Goal: Task Accomplishment & Management: Manage account settings

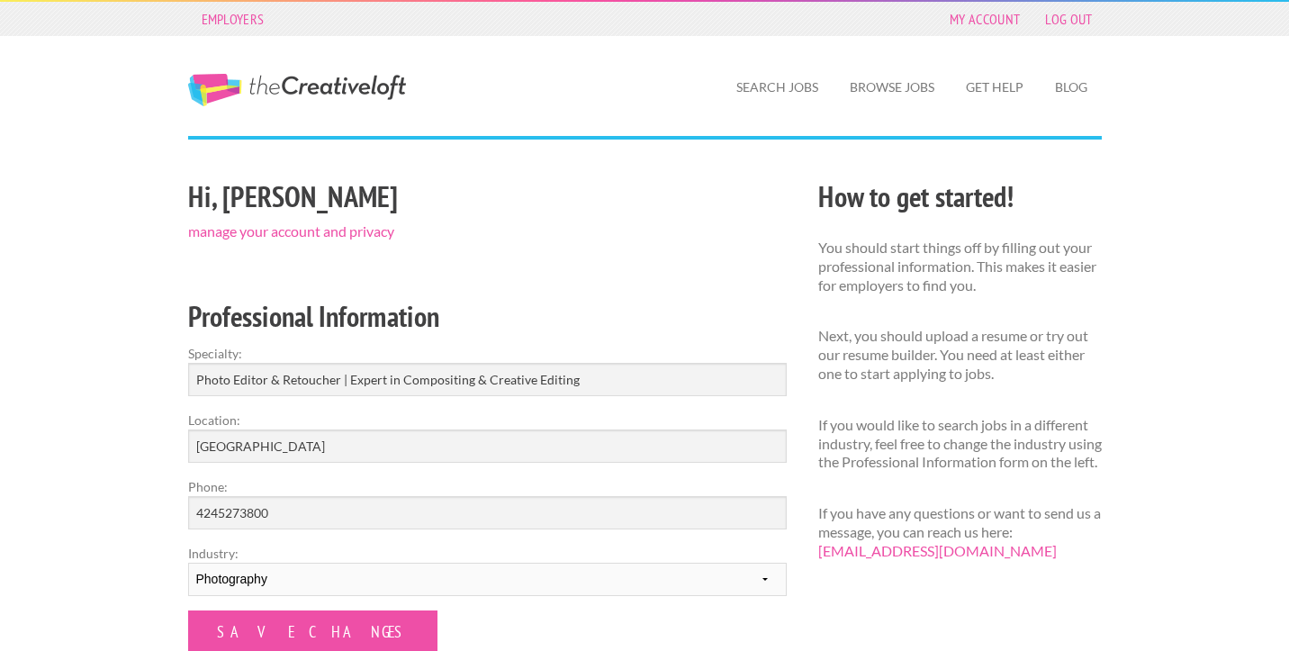
scroll to position [59, 0]
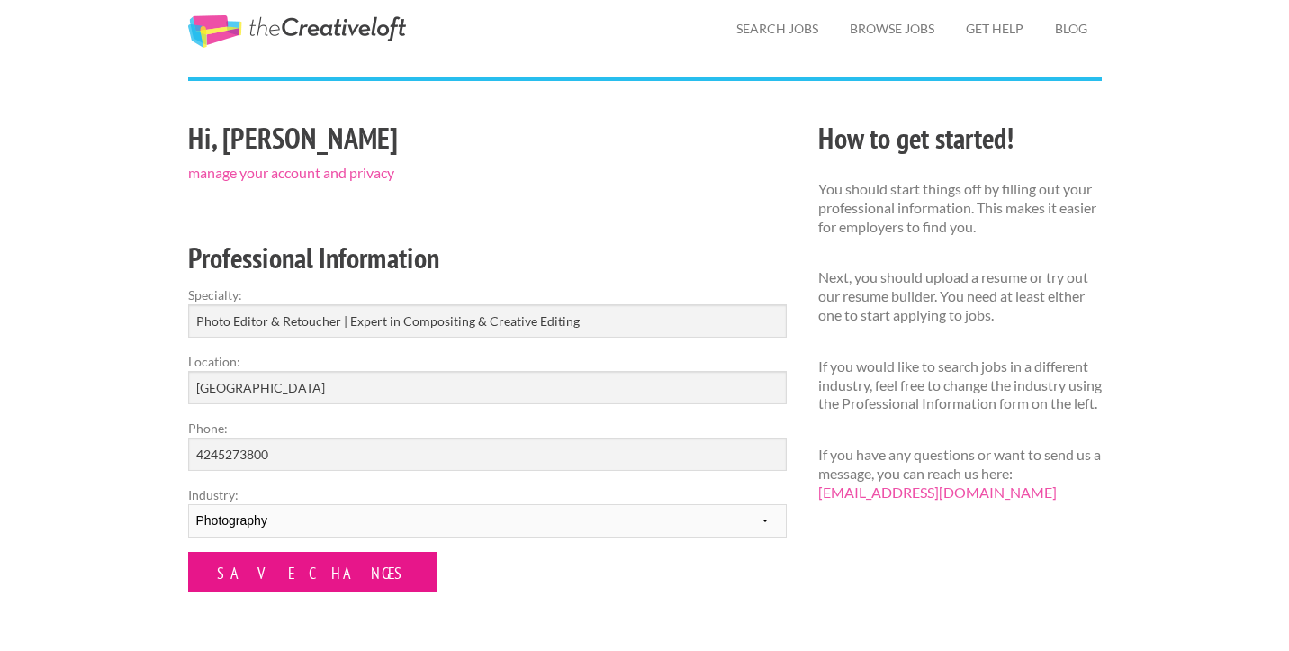
click at [273, 570] on input "Save Changes" at bounding box center [312, 572] width 249 height 41
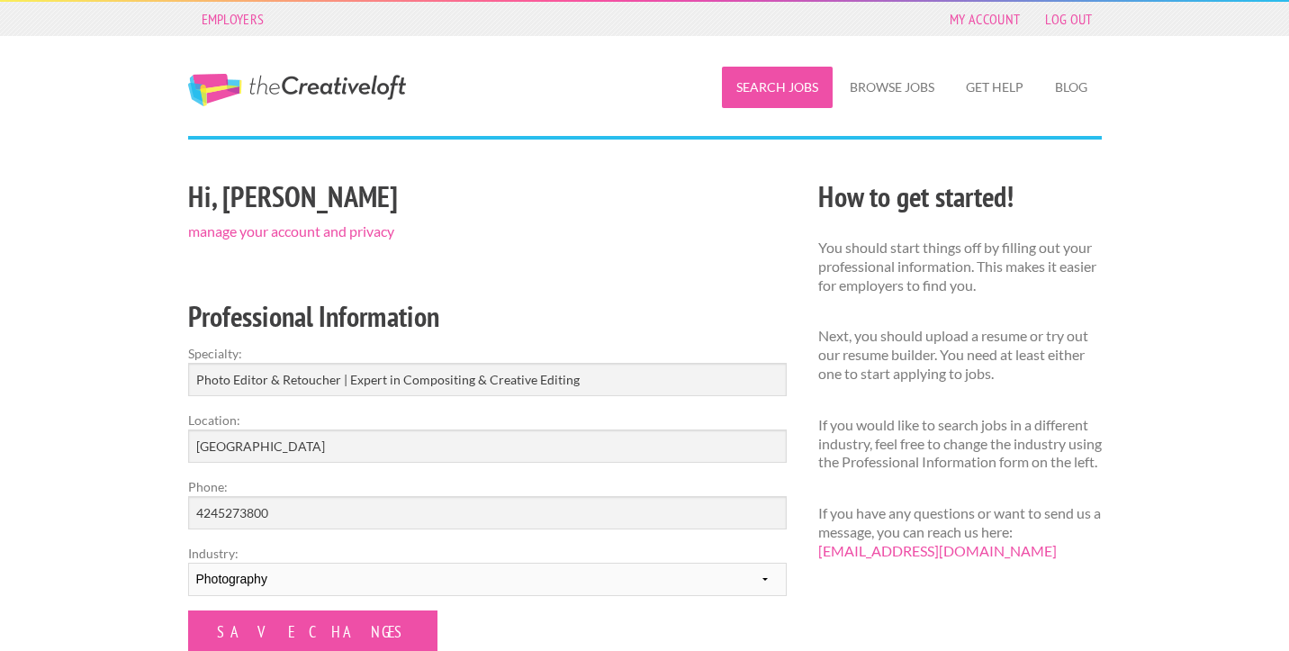
click at [742, 90] on link "Search Jobs" at bounding box center [777, 87] width 111 height 41
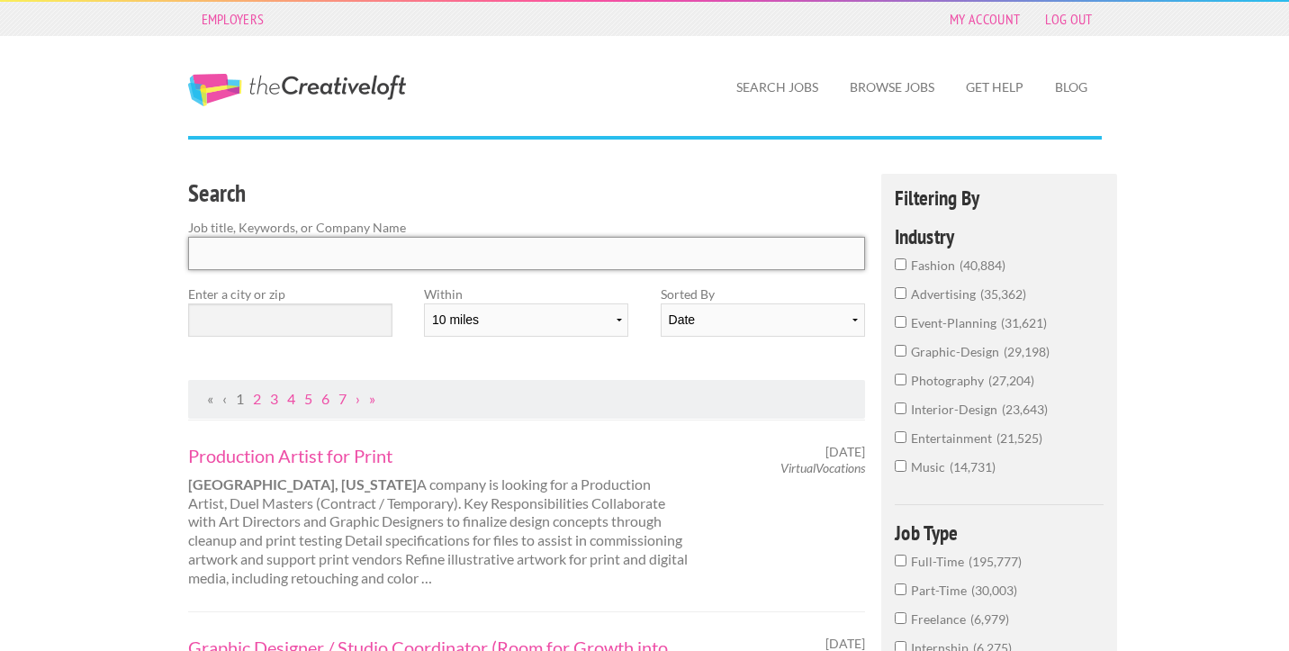
click at [414, 250] on input "Search" at bounding box center [527, 253] width 678 height 33
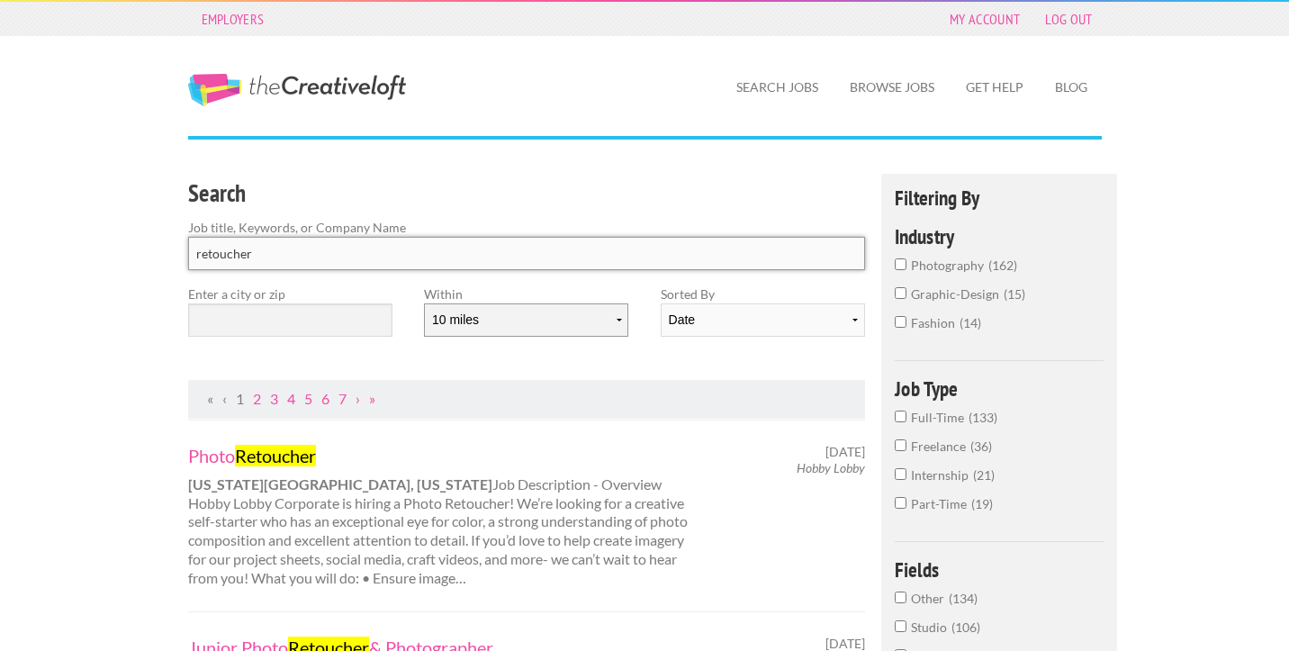
type input "retoucher"
click at [518, 323] on select "10 miles 20 miles 50 miles 100 miles 200 miles 300 miles 400 miles 500 miles" at bounding box center [526, 319] width 204 height 33
click at [328, 335] on input "text" at bounding box center [290, 319] width 204 height 33
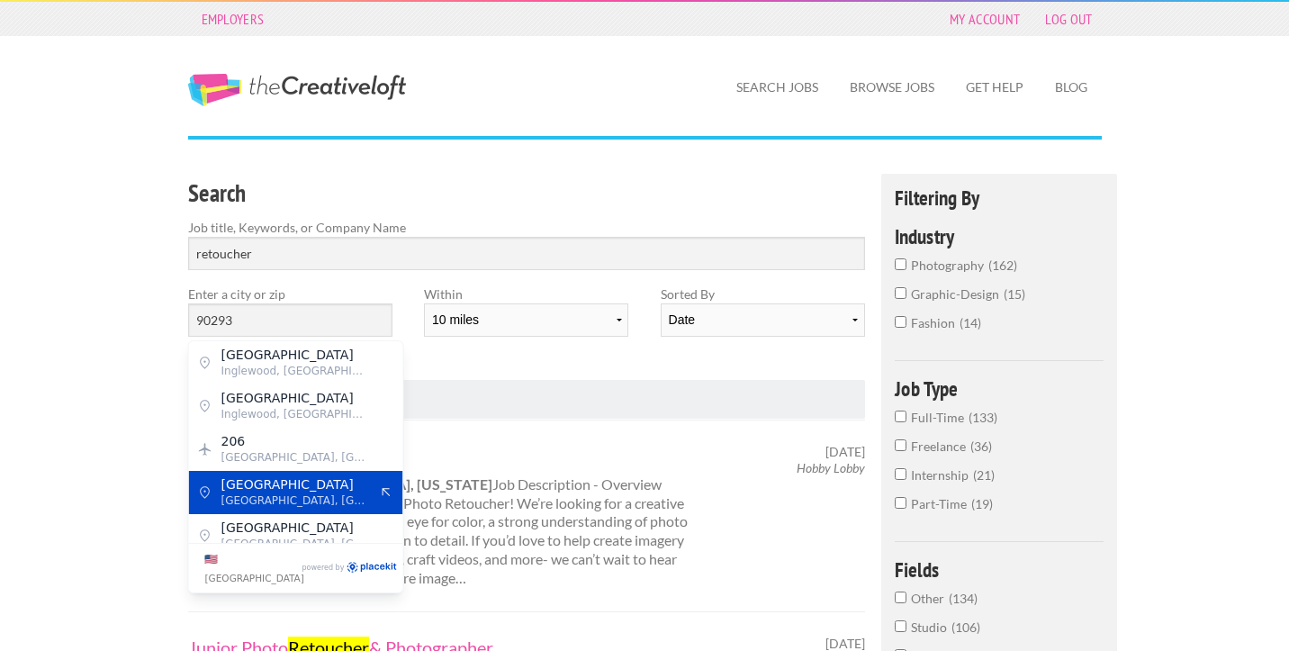
click at [311, 480] on span "Playa del Rey" at bounding box center [295, 484] width 148 height 16
type input "Playa del Rey"
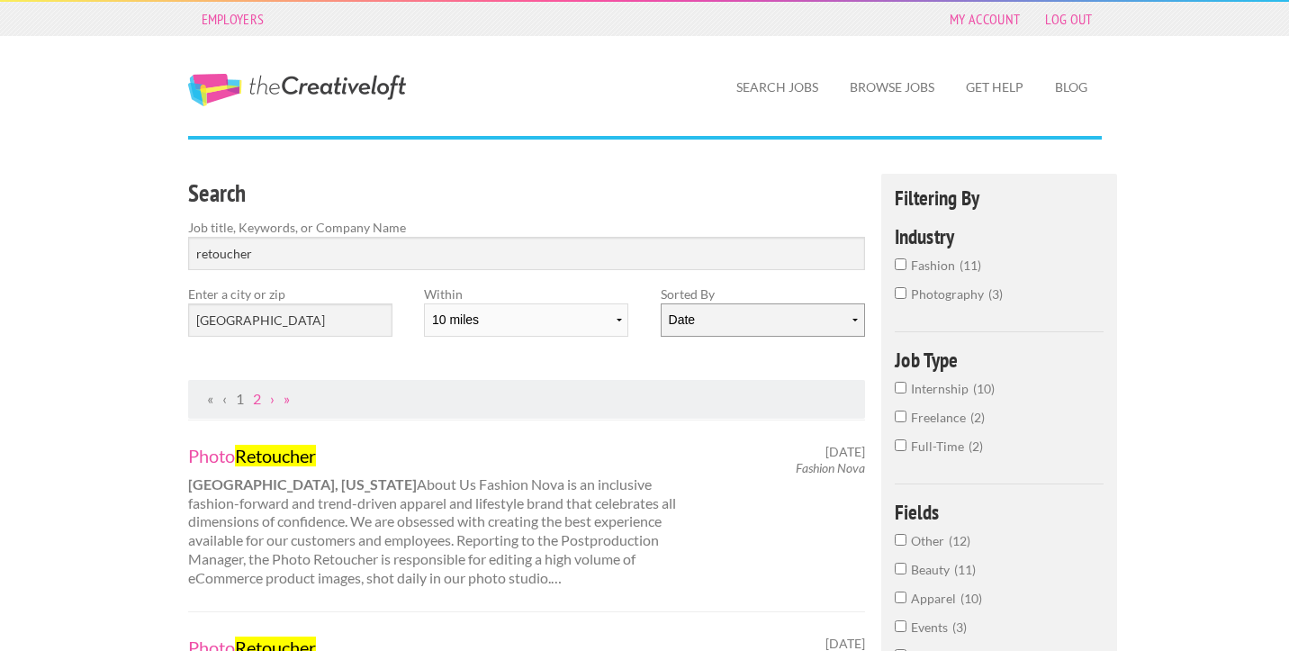
click at [737, 310] on select "Date Relevance" at bounding box center [763, 319] width 204 height 33
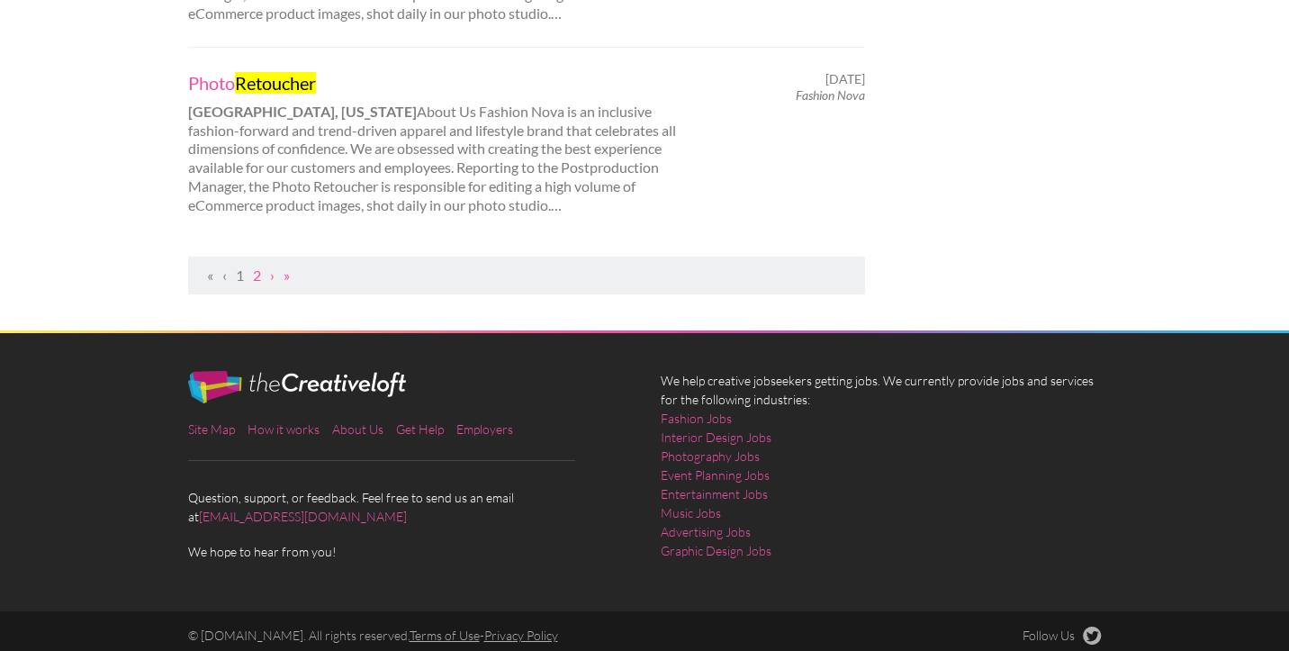
scroll to position [2106, 0]
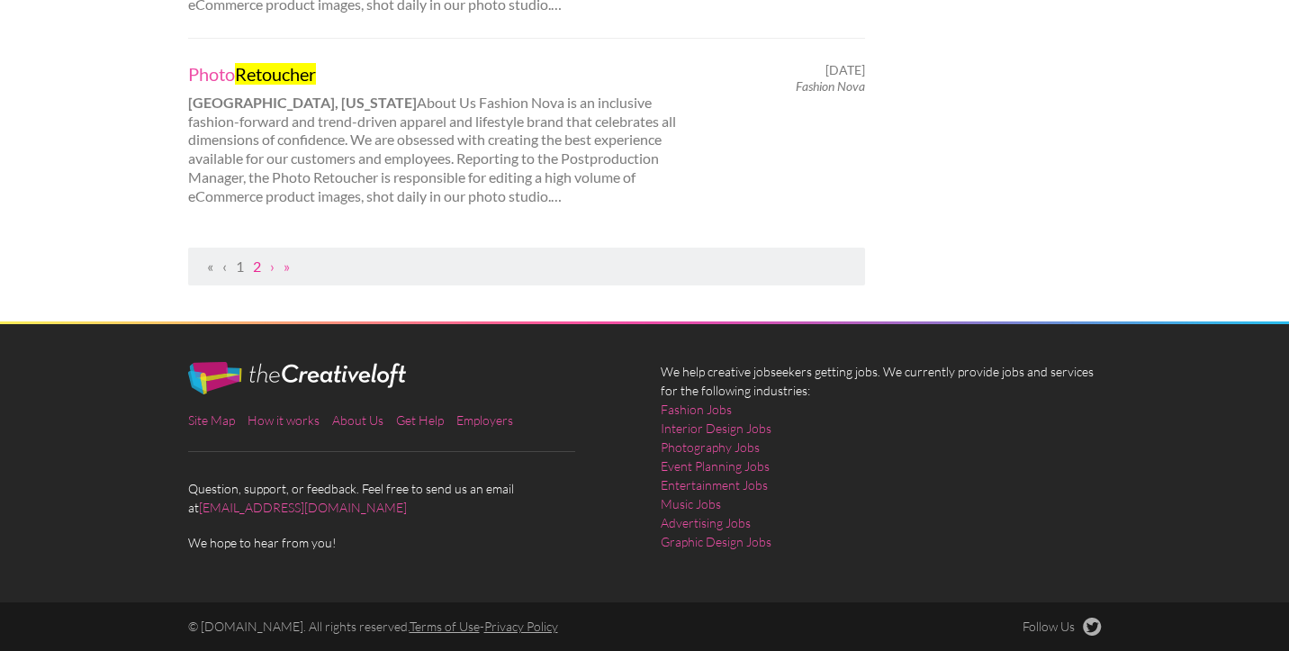
click at [258, 264] on link "2" at bounding box center [257, 266] width 8 height 17
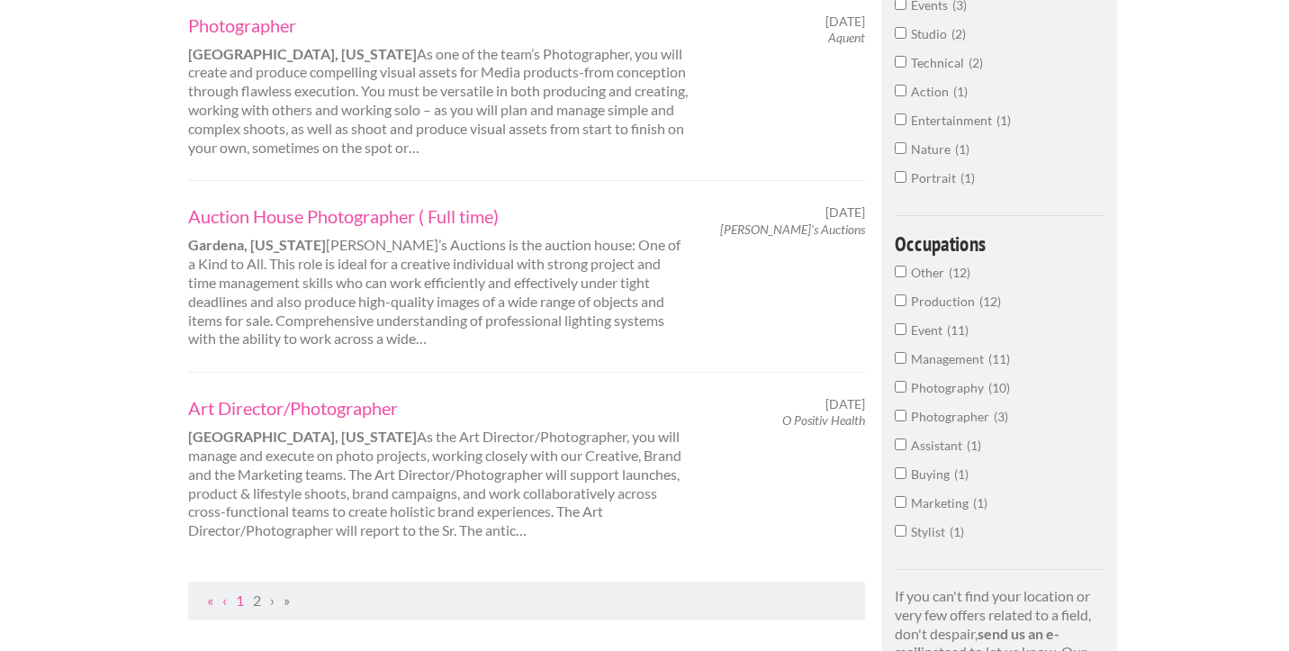
scroll to position [624, 0]
click at [258, 599] on link "2" at bounding box center [257, 598] width 8 height 17
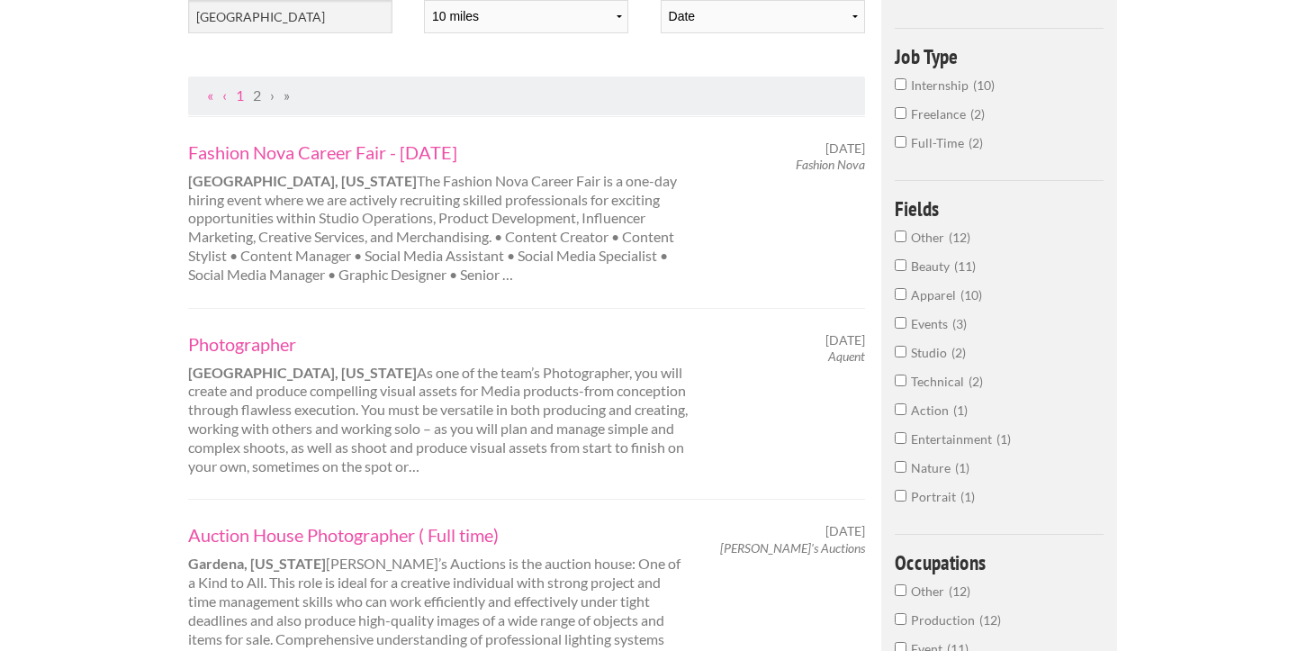
scroll to position [0, 0]
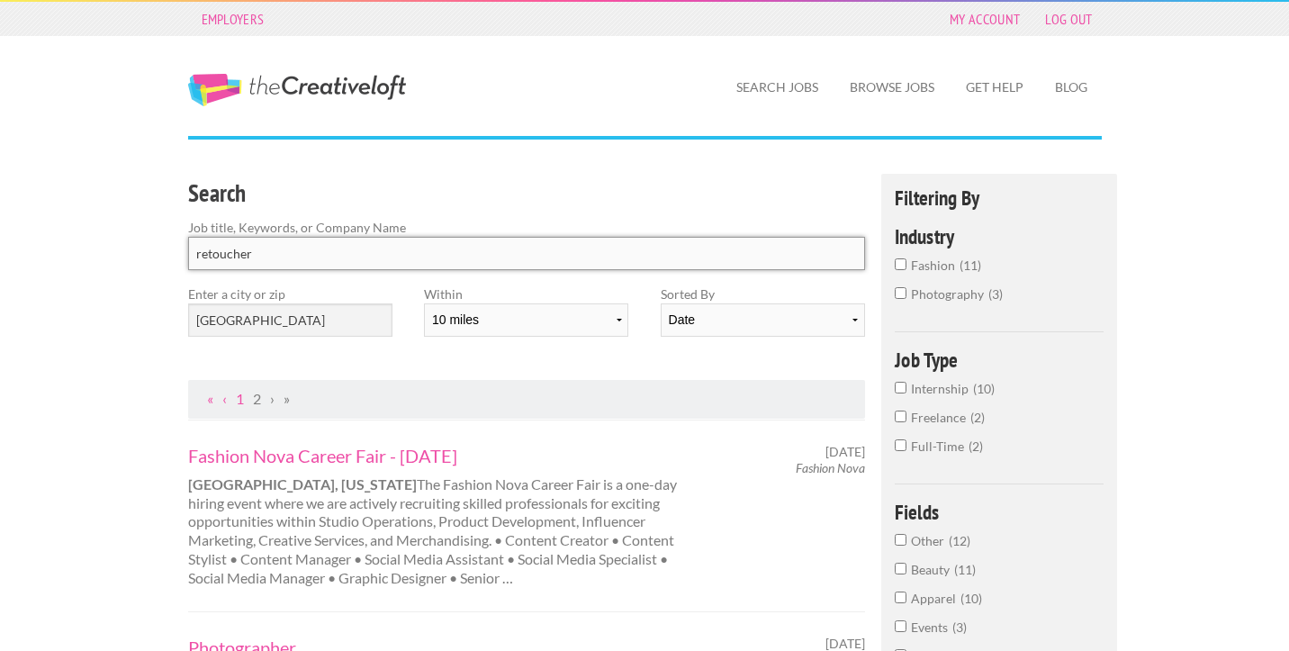
click at [299, 253] on input "retoucher" at bounding box center [527, 253] width 678 height 33
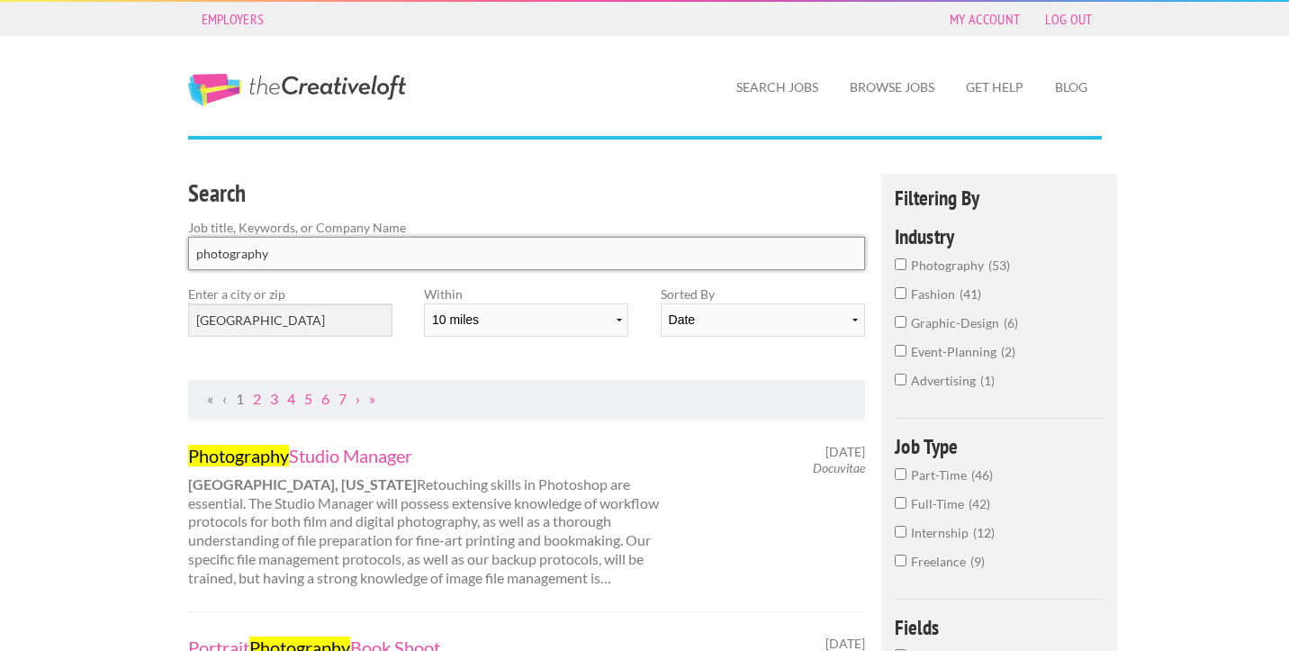
type input "photography"
click button "submit" at bounding box center [0, 0] width 0 height 0
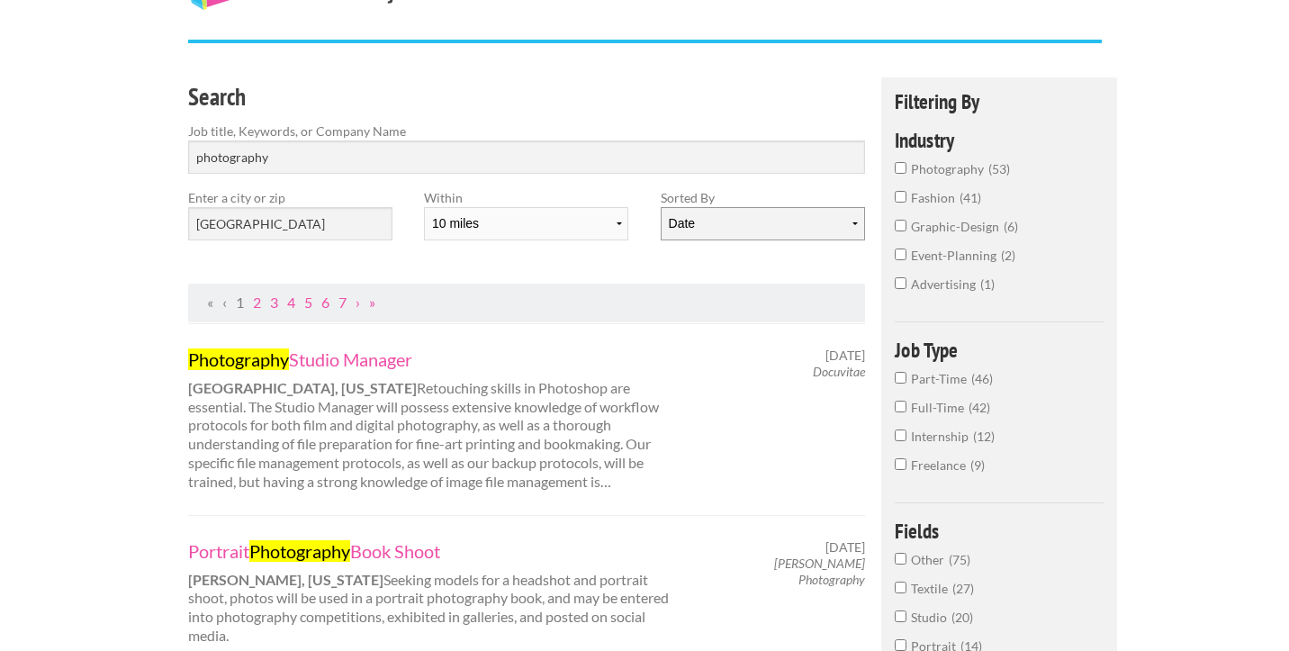
click at [736, 221] on select "Date Relevance" at bounding box center [763, 223] width 204 height 33
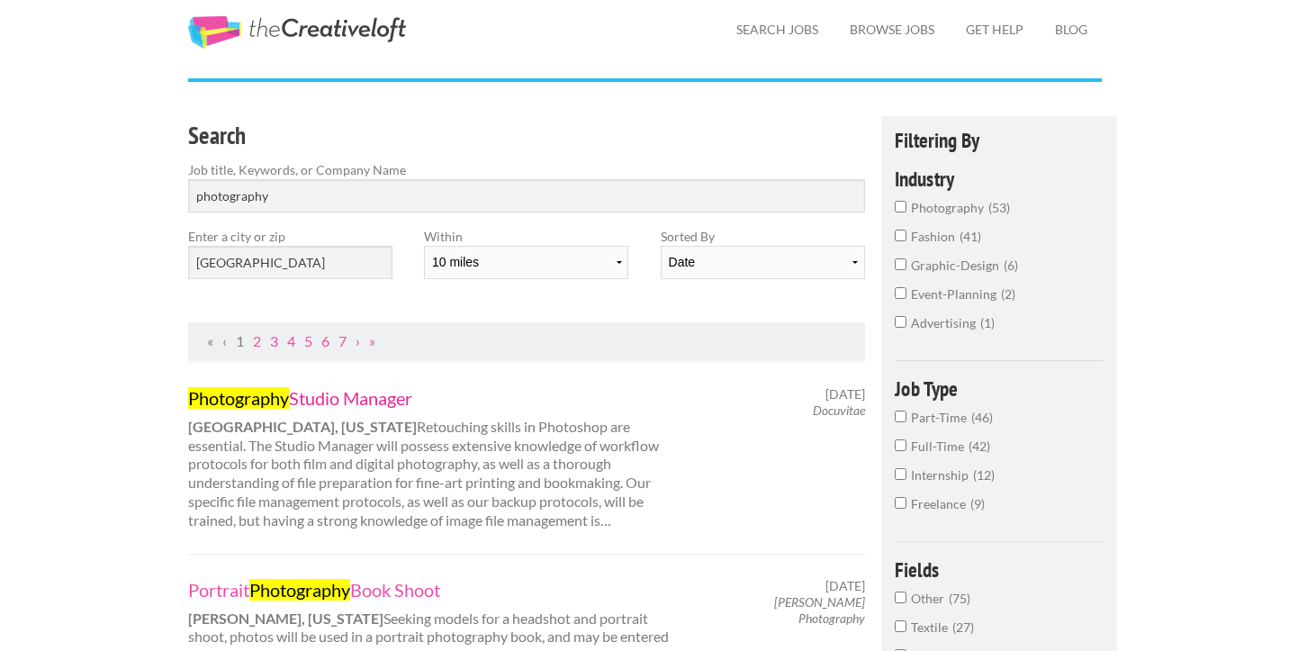
scroll to position [0, 0]
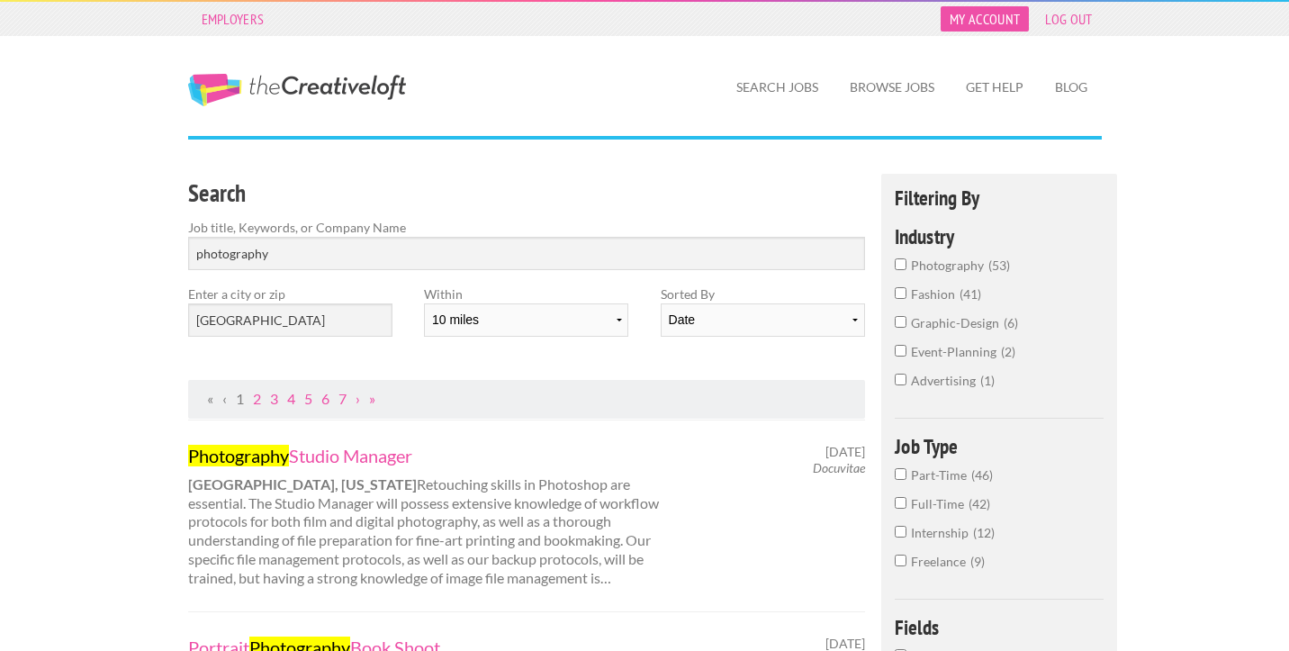
click at [961, 22] on link "My Account" at bounding box center [985, 18] width 88 height 25
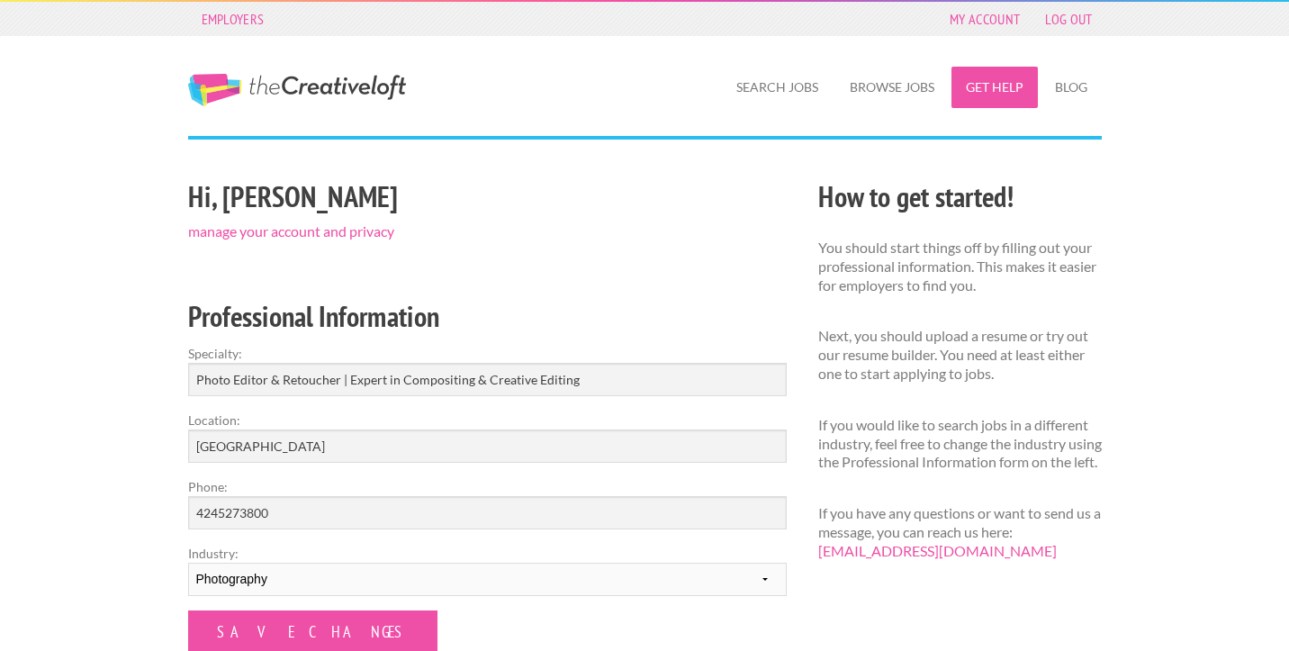
click at [979, 92] on link "Get Help" at bounding box center [995, 87] width 86 height 41
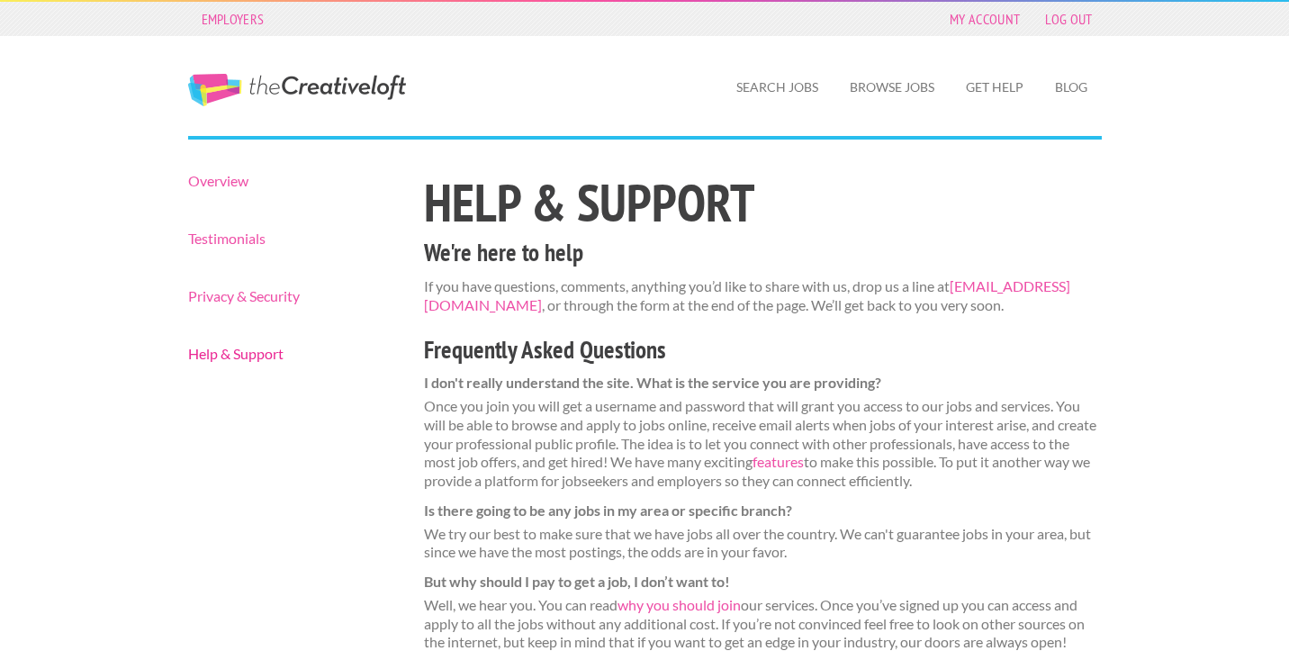
click at [225, 357] on link "Help & Support" at bounding box center [290, 354] width 205 height 14
click at [223, 291] on link "Privacy & Security" at bounding box center [290, 296] width 205 height 14
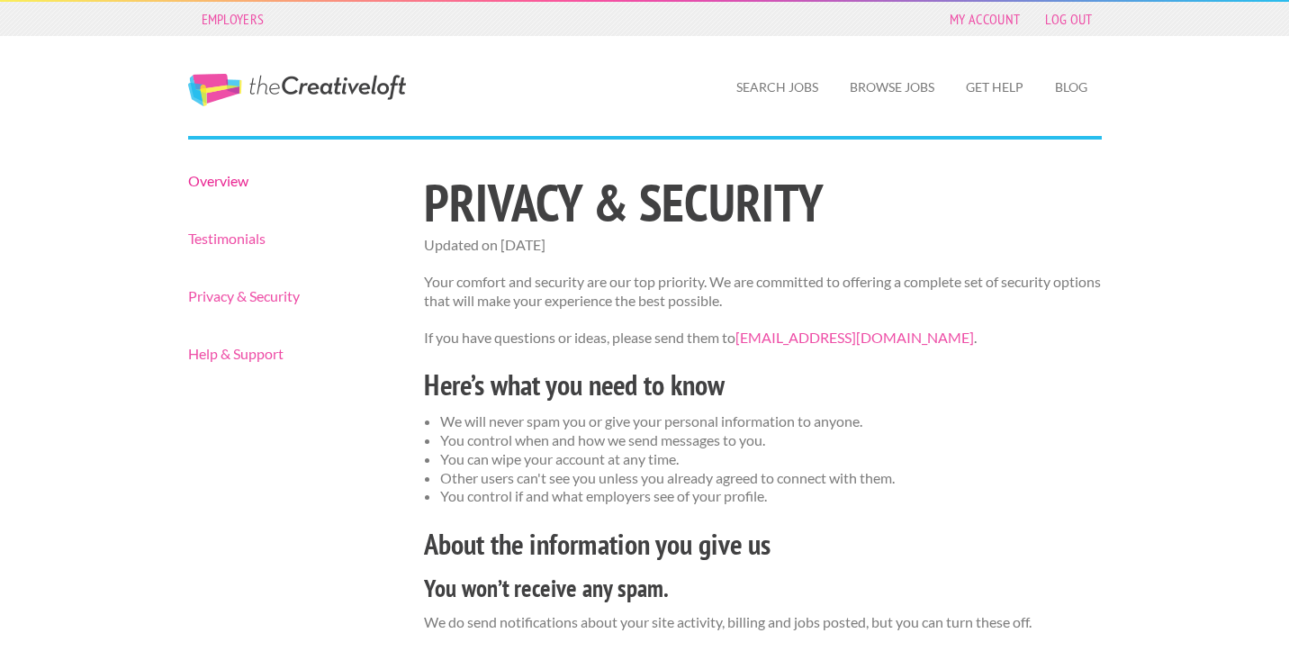
click at [211, 183] on link "Overview" at bounding box center [290, 181] width 205 height 14
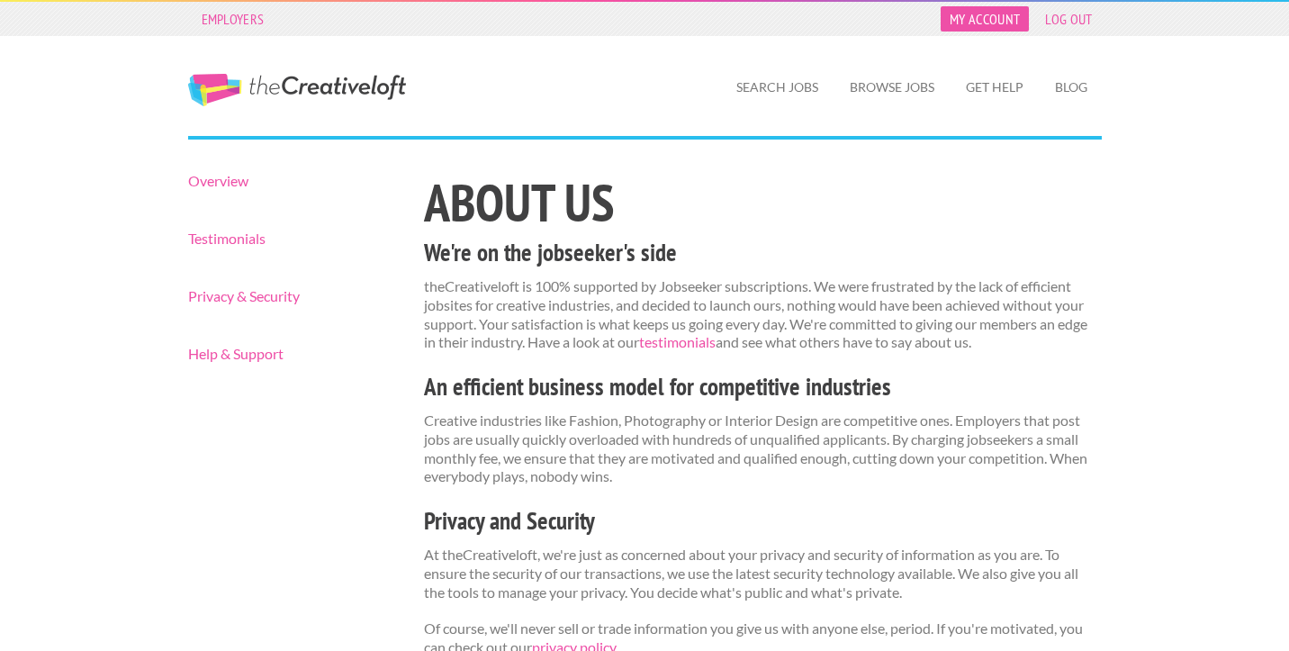
click at [997, 25] on link "My Account" at bounding box center [985, 18] width 88 height 25
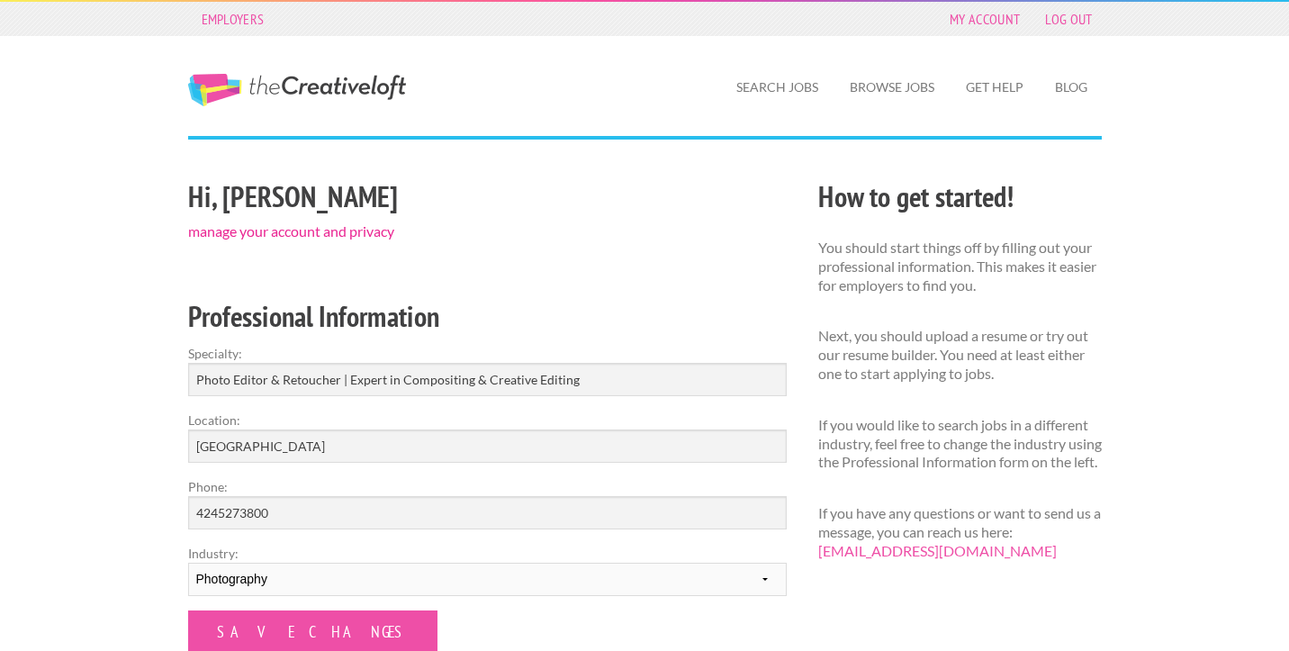
click at [339, 239] on link "manage your account and privacy" at bounding box center [291, 230] width 206 height 17
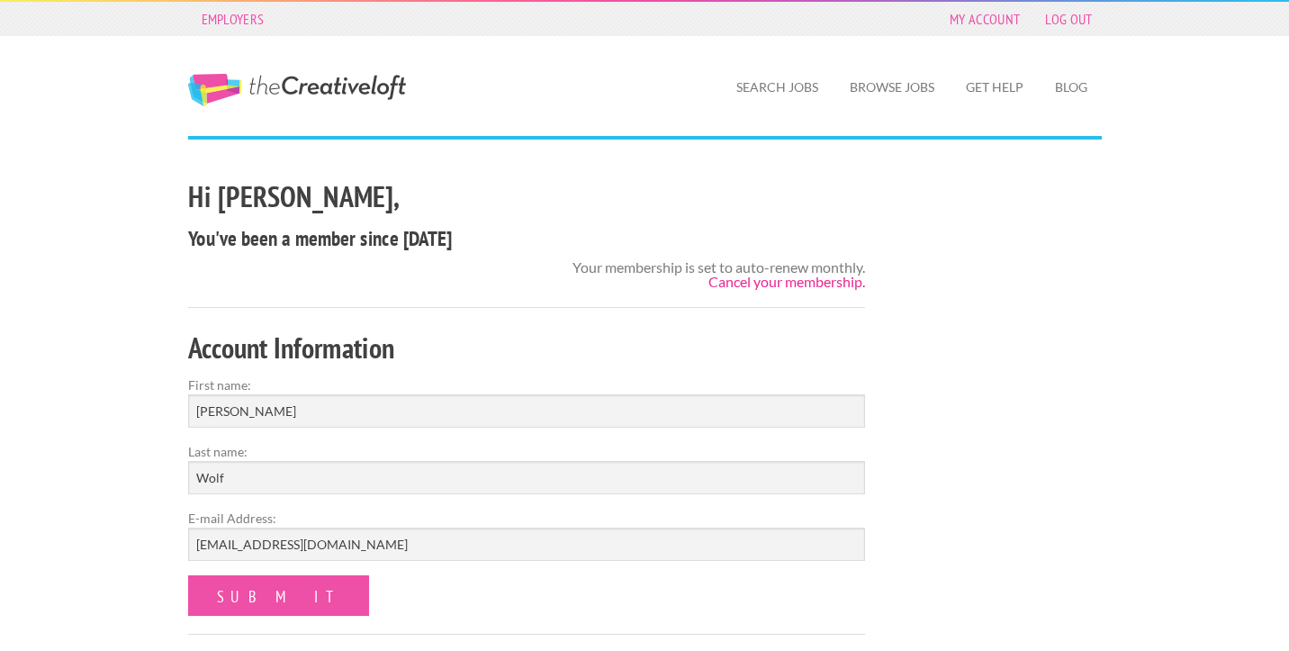
click at [782, 284] on link "Cancel your membership." at bounding box center [787, 281] width 157 height 17
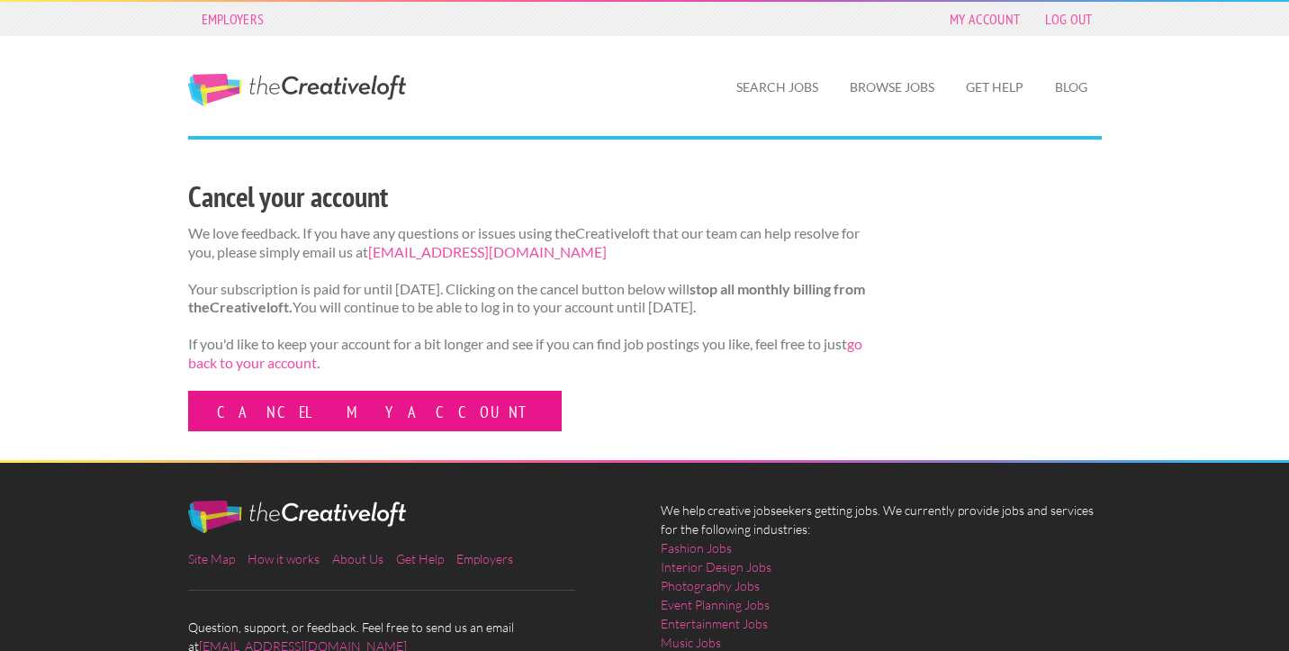
click at [301, 431] on link "Cancel my account" at bounding box center [375, 411] width 374 height 41
